Goal: Find specific page/section

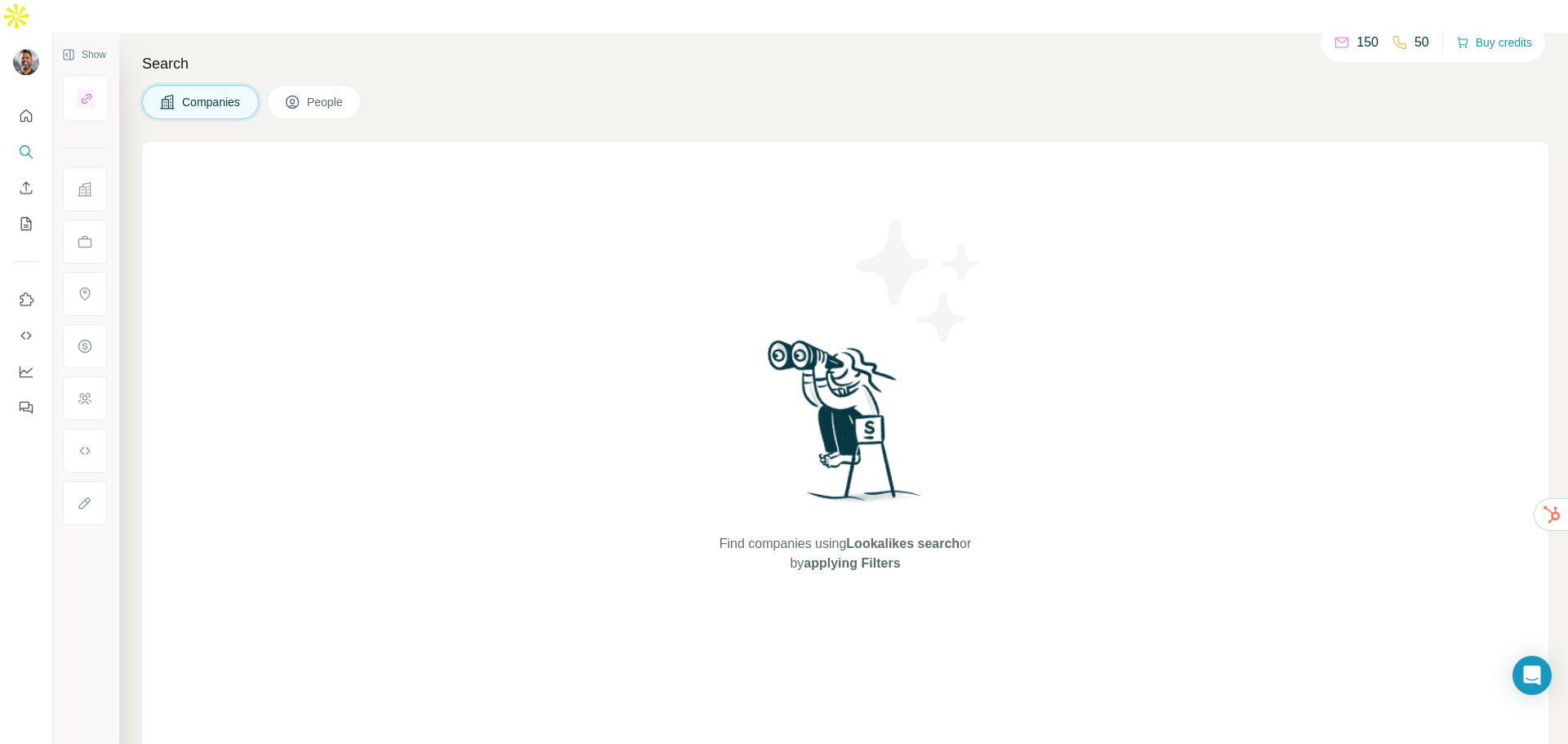
click at [985, 45] on div "Search Companies People Find companies using Lookalikes search or by applying F…" at bounding box center [843, 404] width 1448 height 744
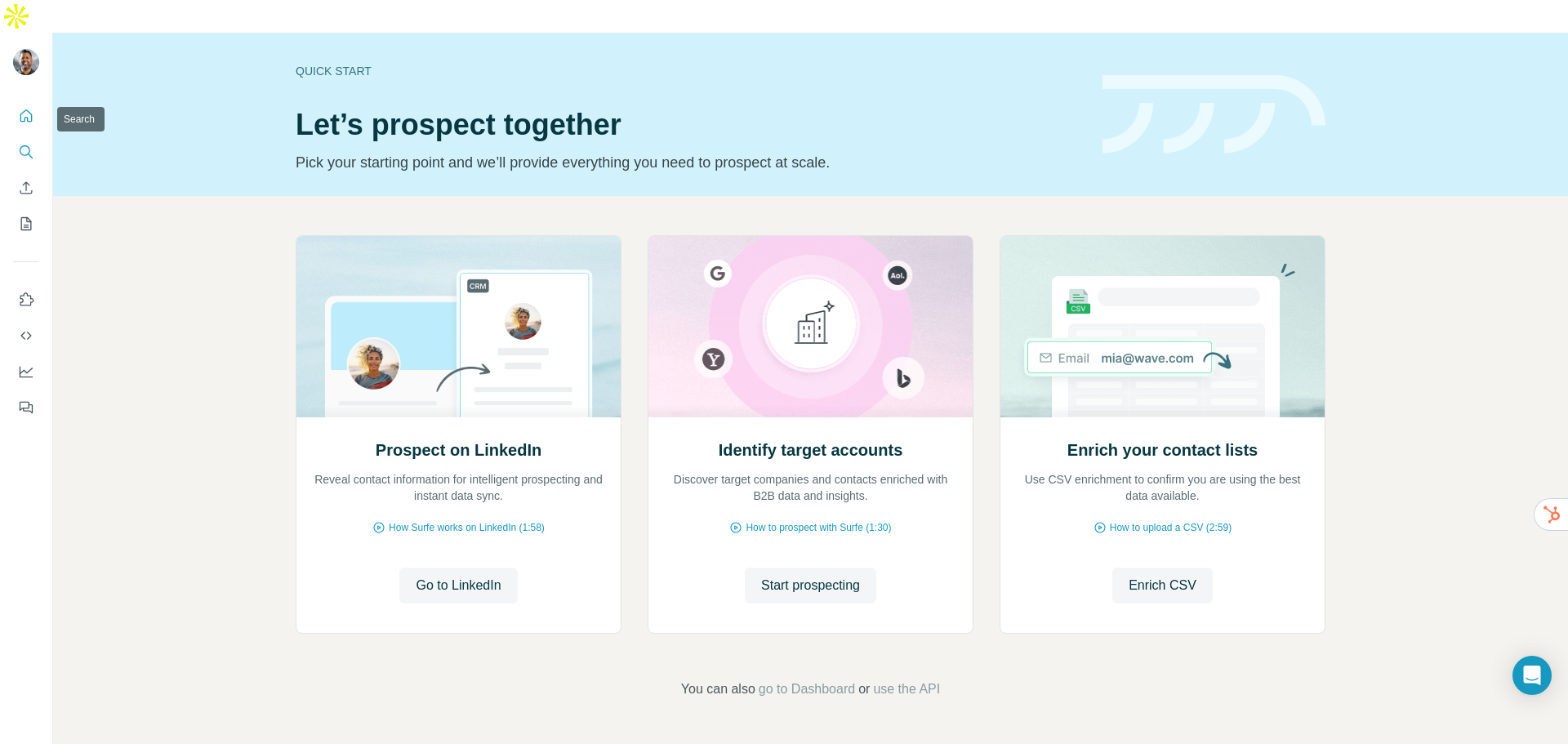
click at [30, 144] on icon "Search" at bounding box center [26, 152] width 17 height 17
